Goal: Book appointment/travel/reservation

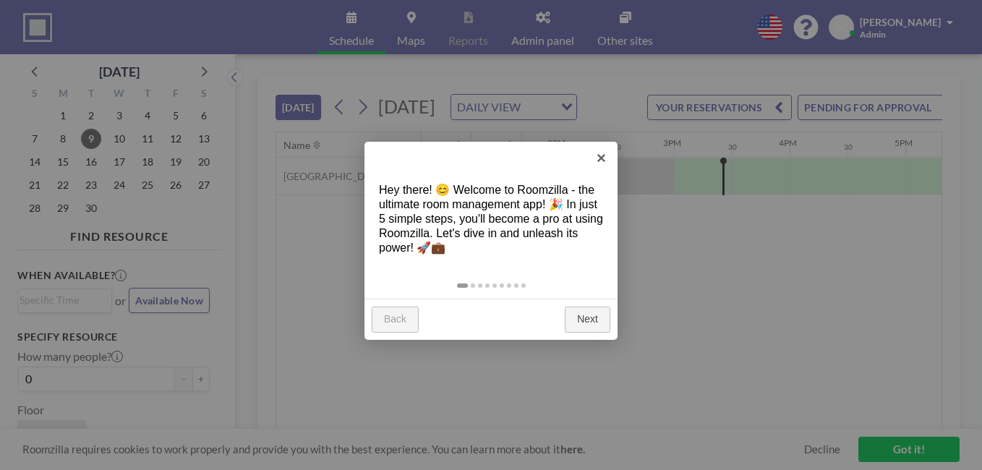
scroll to position [0, 1677]
click at [604, 153] on link "×" at bounding box center [601, 158] width 33 height 33
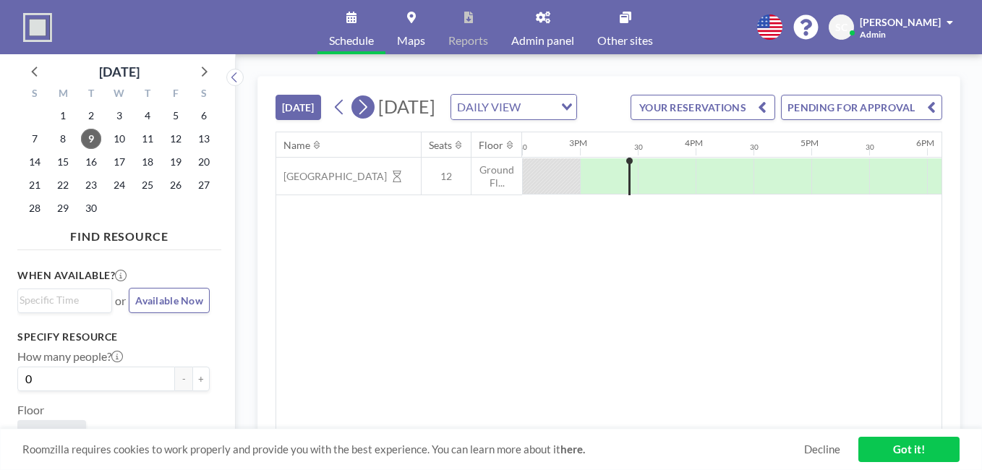
click at [365, 118] on icon at bounding box center [363, 107] width 14 height 22
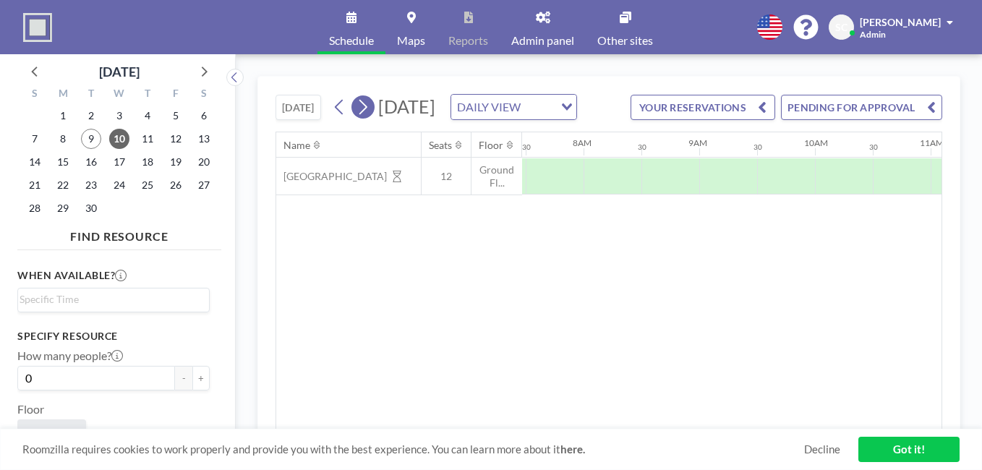
scroll to position [0, 868]
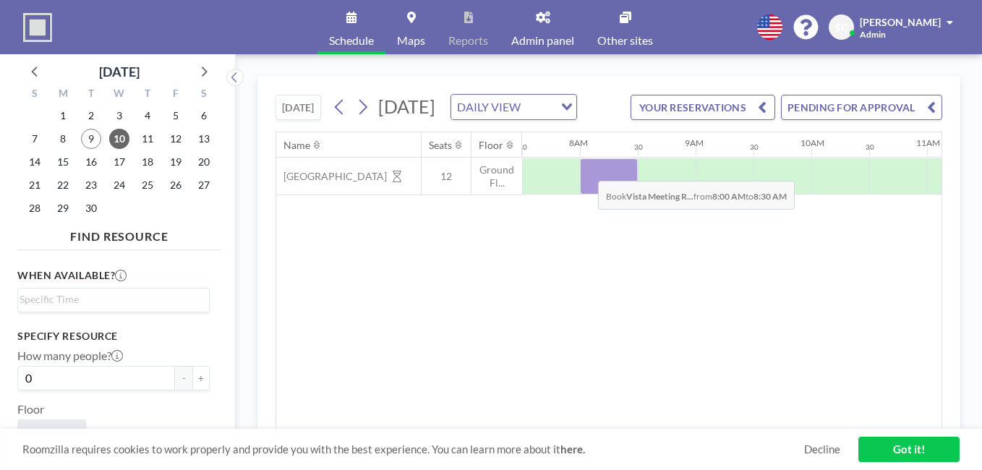
click at [586, 194] on div at bounding box center [609, 176] width 58 height 36
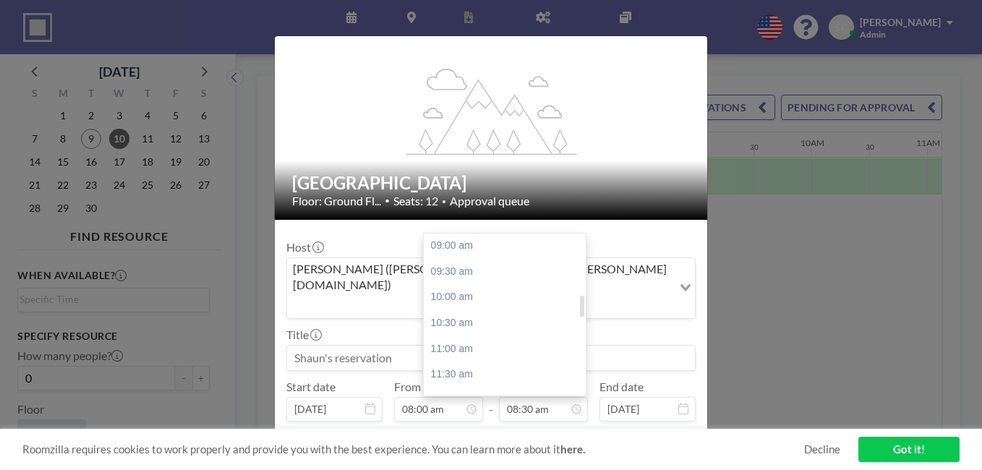
scroll to position [480, 0]
click at [580, 296] on div at bounding box center [582, 306] width 4 height 21
click at [474, 371] on div "12:00 pm" at bounding box center [508, 384] width 169 height 26
type input "12:00 pm"
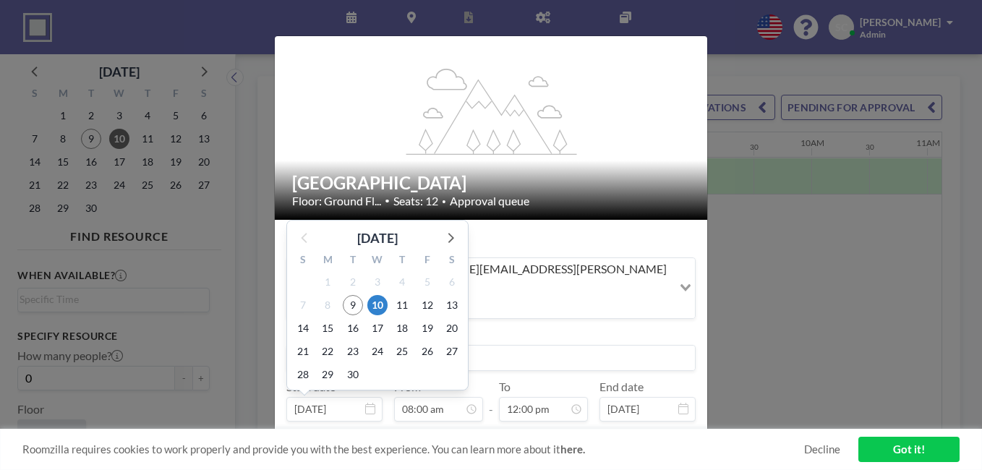
scroll to position [412, 0]
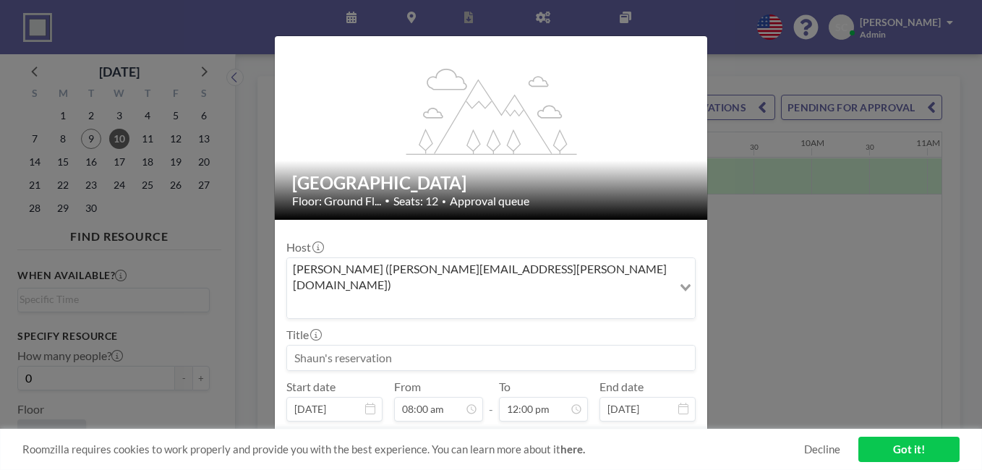
click at [534, 346] on input at bounding box center [491, 358] width 408 height 25
type input "ICT"
click at [664, 433] on button "BOOK NOW" at bounding box center [659, 445] width 73 height 25
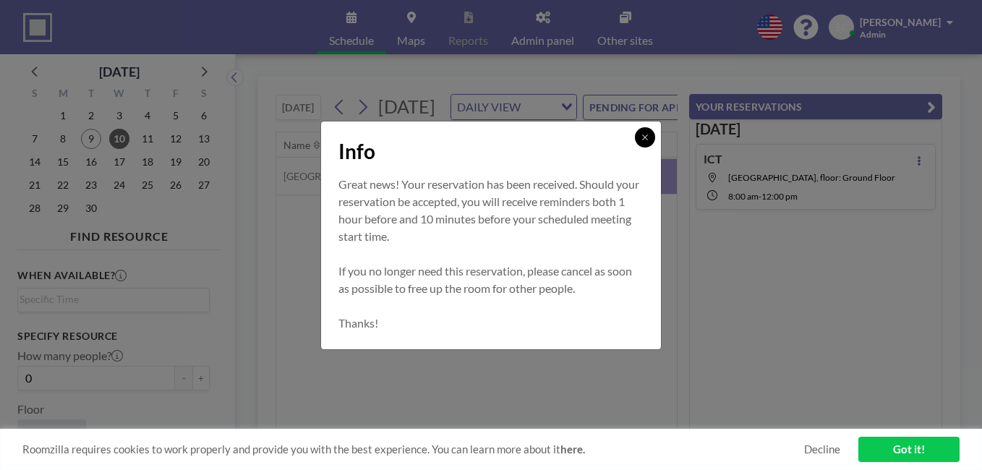
click at [645, 144] on button at bounding box center [645, 137] width 20 height 20
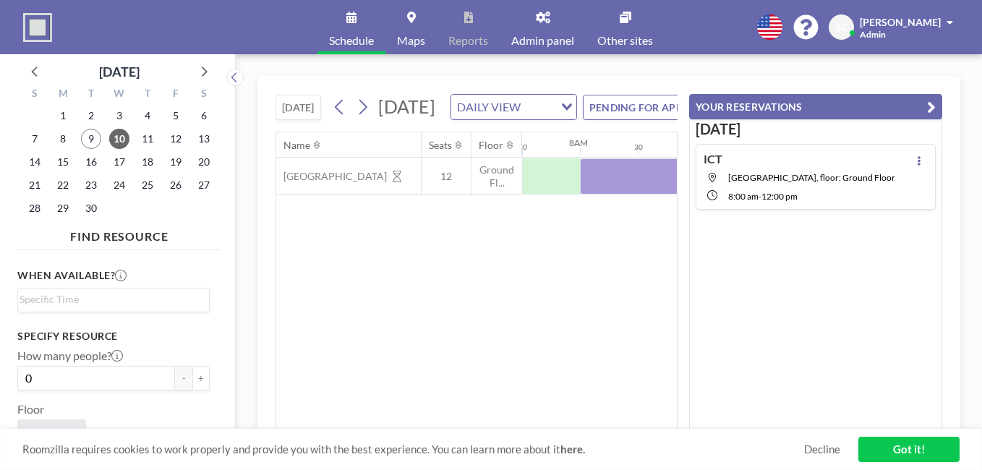
click at [891, 449] on link "Got it!" at bounding box center [908, 449] width 101 height 25
